Goal: Task Accomplishment & Management: Manage account settings

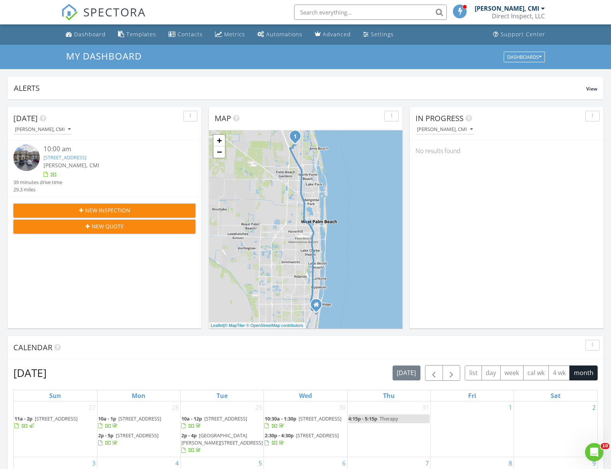
click at [30, 160] on img at bounding box center [26, 157] width 26 height 26
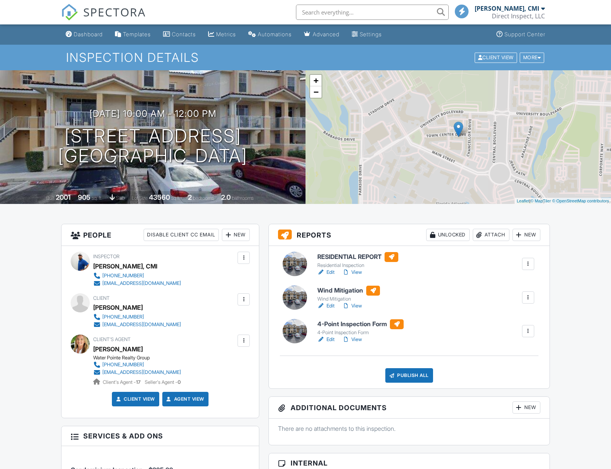
click at [487, 233] on div "Attach" at bounding box center [491, 235] width 37 height 12
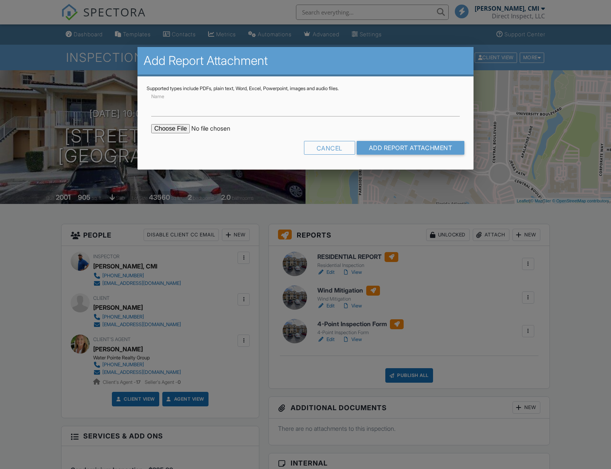
click at [179, 127] on input "file" at bounding box center [216, 128] width 130 height 9
type input "C:\fakepath\Buildfax .pdf"
click at [369, 148] on input "Add Report Attachment" at bounding box center [411, 148] width 108 height 14
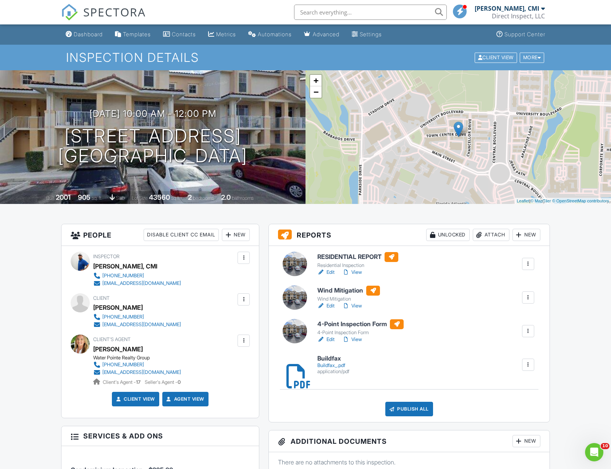
click at [330, 305] on link "Edit" at bounding box center [325, 306] width 17 height 8
click at [333, 337] on link "Edit" at bounding box center [325, 340] width 17 height 8
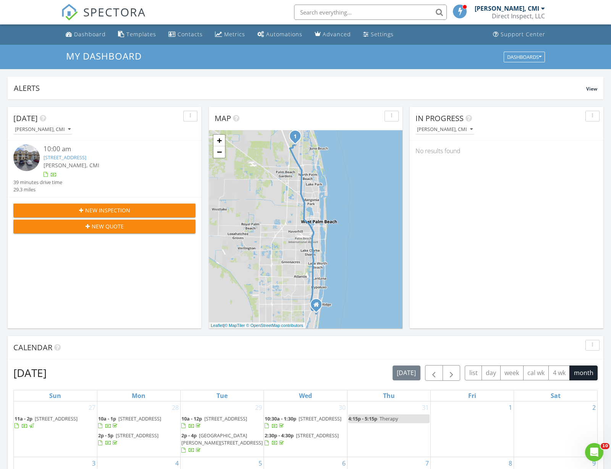
click at [383, 10] on input "text" at bounding box center [370, 12] width 153 height 15
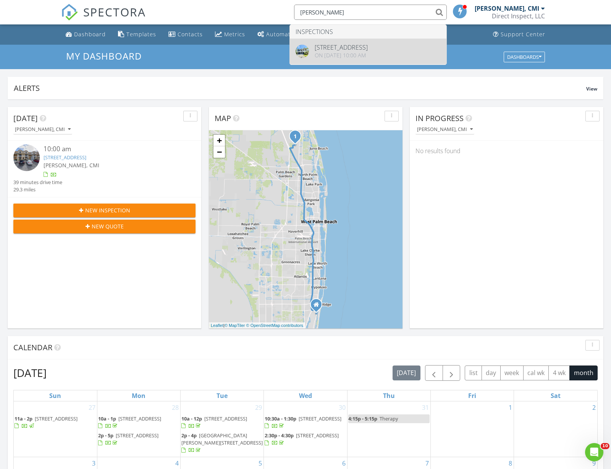
type input "akel"
